Goal: Task Accomplishment & Management: Manage account settings

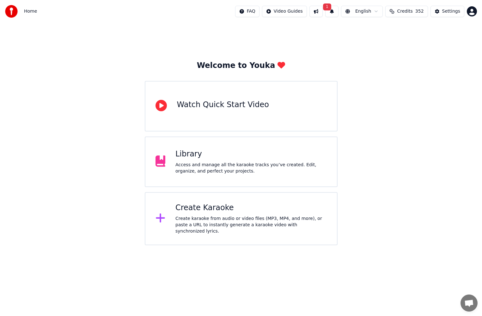
click at [339, 13] on button "1" at bounding box center [332, 11] width 13 height 11
click at [385, 32] on button "Update" at bounding box center [383, 31] width 27 height 11
click at [475, 13] on html "Home FAQ Video Guides English Credits 352 Settings Welcome to Youka Watch Quick…" at bounding box center [241, 122] width 482 height 245
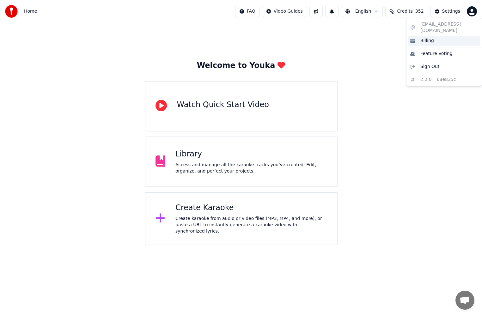
click at [429, 38] on span "Billing" at bounding box center [428, 41] width 14 height 6
click at [477, 9] on html "Home FAQ Video Guides English Credits 352 Settings Welcome to Youka Watch Quick…" at bounding box center [241, 122] width 482 height 245
click at [451, 39] on div "Billing" at bounding box center [444, 41] width 73 height 10
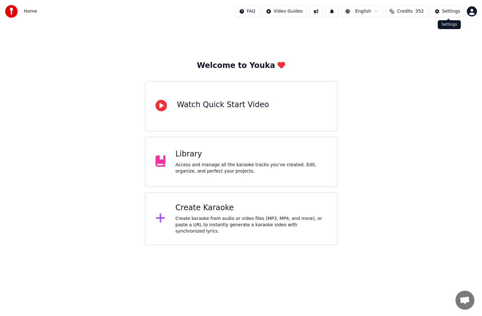
click at [448, 13] on div "Settings" at bounding box center [452, 11] width 18 height 6
